Goal: Use online tool/utility: Utilize a website feature to perform a specific function

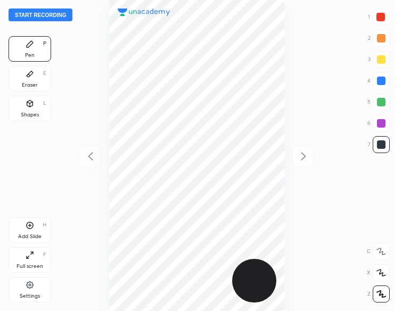
scroll to position [311, 223]
click at [16, 19] on button "Start recording" at bounding box center [41, 15] width 64 height 13
click at [32, 103] on icon at bounding box center [30, 104] width 6 height 6
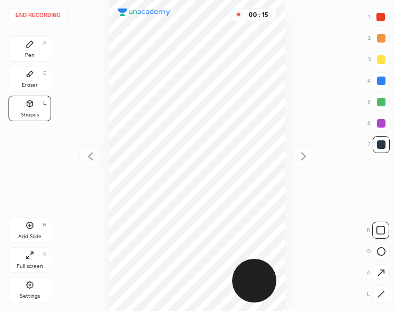
click at [35, 45] on div "Pen P" at bounding box center [30, 49] width 43 height 26
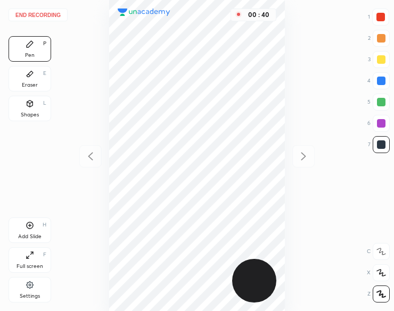
click at [388, 102] on div at bounding box center [380, 102] width 17 height 17
click at [385, 103] on div at bounding box center [381, 102] width 9 height 9
click at [381, 103] on div at bounding box center [381, 102] width 9 height 9
click at [31, 224] on icon at bounding box center [30, 225] width 9 height 9
click at [56, 15] on button "End recording" at bounding box center [38, 15] width 59 height 13
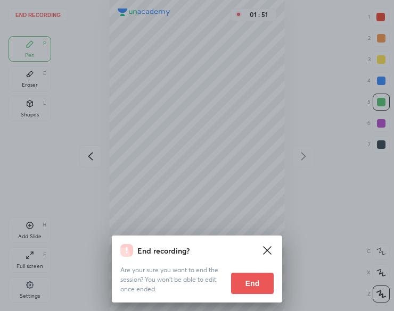
click at [250, 277] on button "End" at bounding box center [252, 283] width 43 height 21
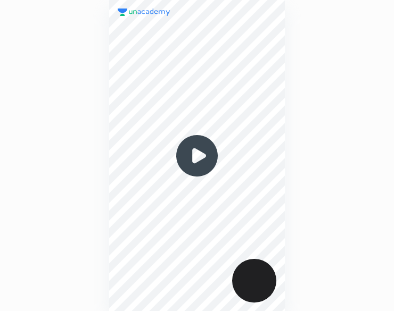
scroll to position [311, 223]
